Goal: Transaction & Acquisition: Purchase product/service

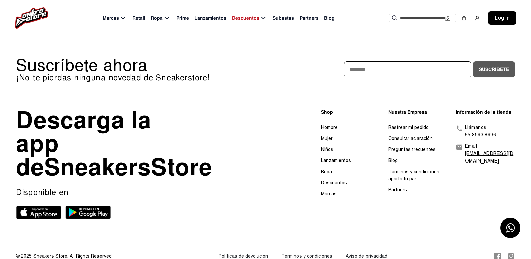
scroll to position [317, 0]
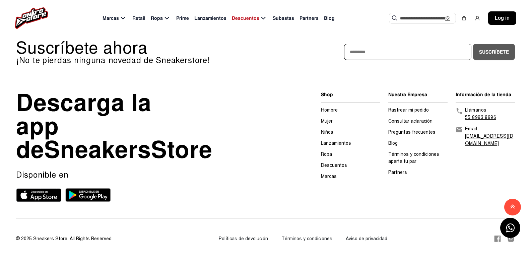
click at [334, 107] on link "Hombre" at bounding box center [329, 110] width 17 height 6
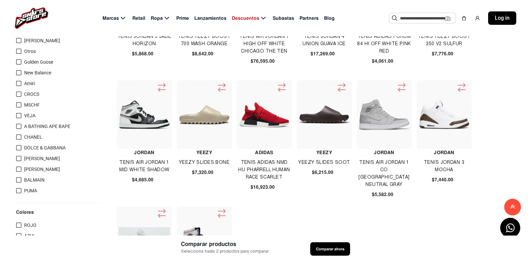
scroll to position [402, 0]
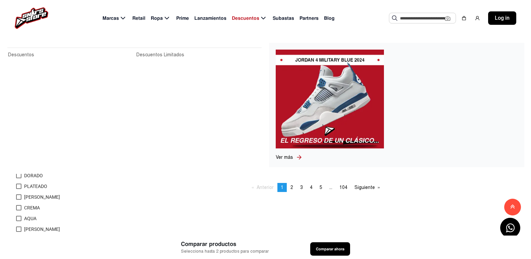
click at [257, 17] on span "Descuentos" at bounding box center [245, 18] width 27 height 7
click at [257, 18] on span "Descuentos" at bounding box center [245, 18] width 27 height 7
click at [262, 18] on icon at bounding box center [263, 18] width 8 height 8
drag, startPoint x: 274, startPoint y: 24, endPoint x: 271, endPoint y: 21, distance: 4.3
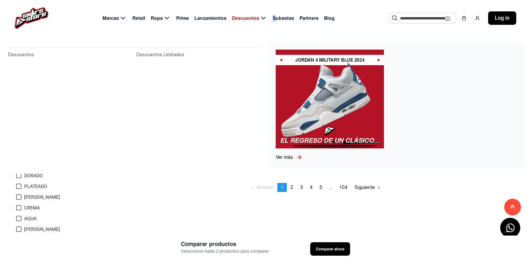
click at [271, 22] on div "Marcas Retail Ropa Prime Lanzamientos Descuentos Subastas Partners Blog Sugeren…" at bounding box center [265, 18] width 531 height 36
click at [261, 18] on icon at bounding box center [263, 18] width 4 height 3
click at [440, 157] on div "Ver más" at bounding box center [397, 157] width 242 height 7
click at [288, 154] on link "Ver más" at bounding box center [286, 157] width 20 height 7
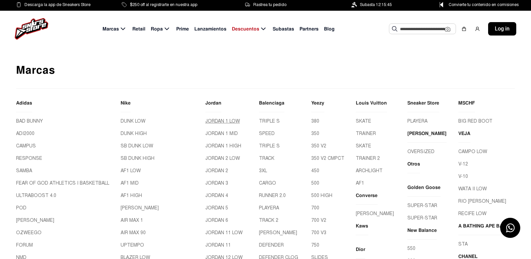
click at [209, 120] on link "JORDAN 1 LOW" at bounding box center [229, 121] width 48 height 7
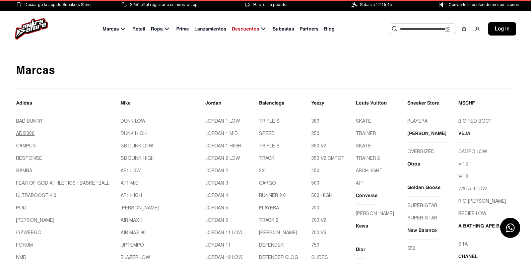
click at [24, 134] on link "ADI2000" at bounding box center [65, 133] width 99 height 7
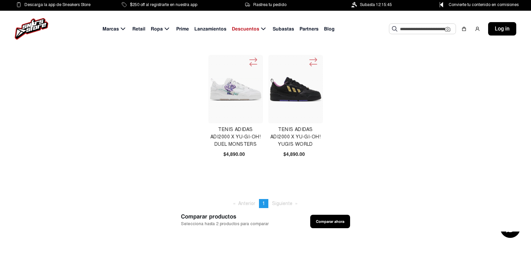
click at [280, 87] on img at bounding box center [296, 89] width 52 height 25
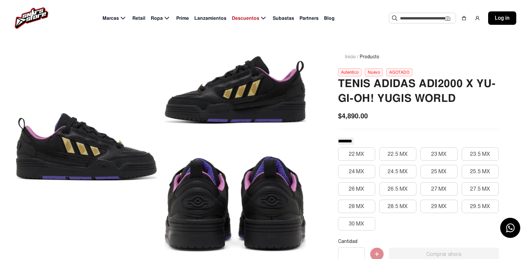
scroll to position [67, 0]
